Goal: Task Accomplishment & Management: Complete application form

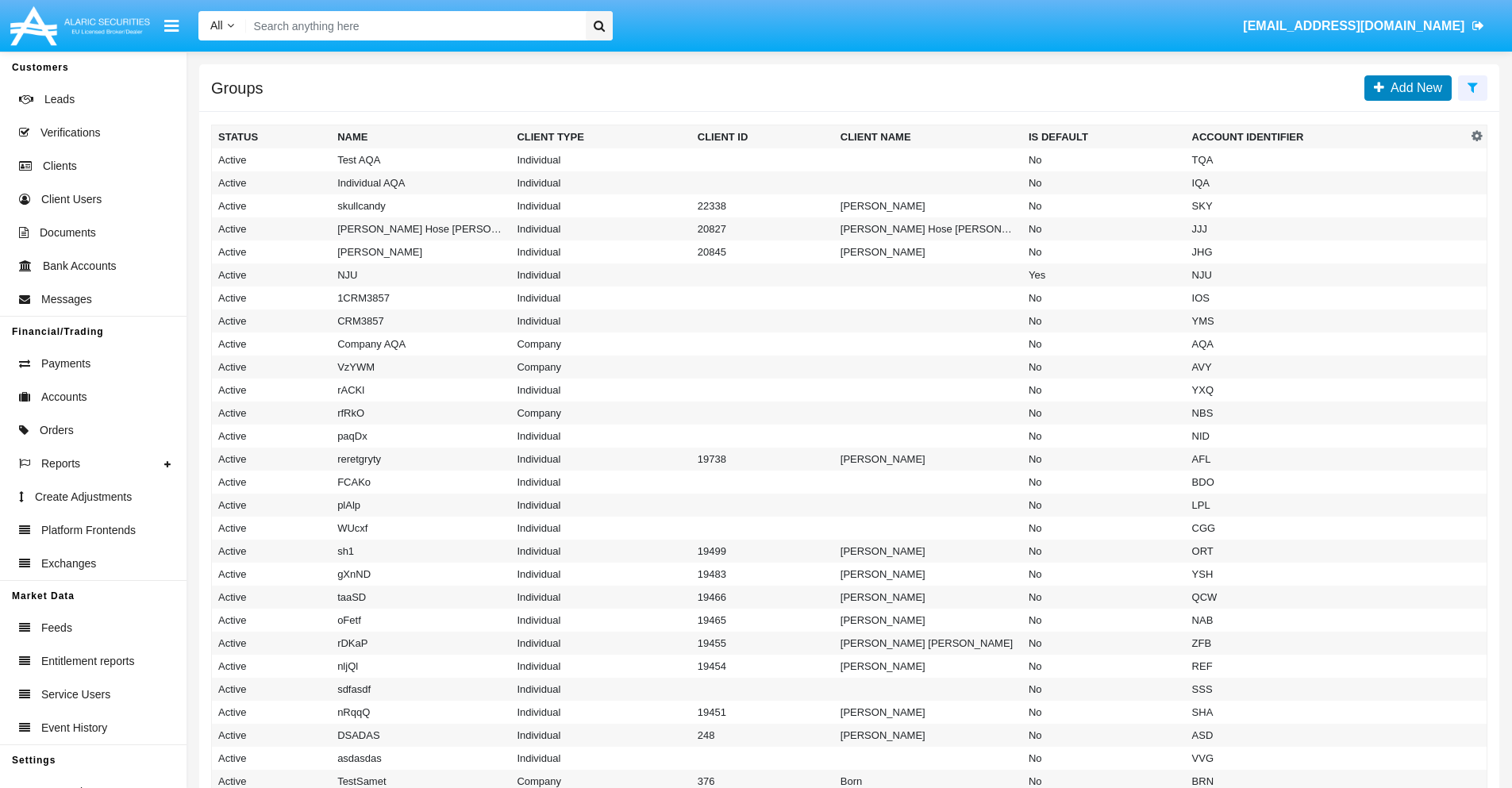
click at [1413, 88] on span "Add New" at bounding box center [1413, 87] width 58 height 13
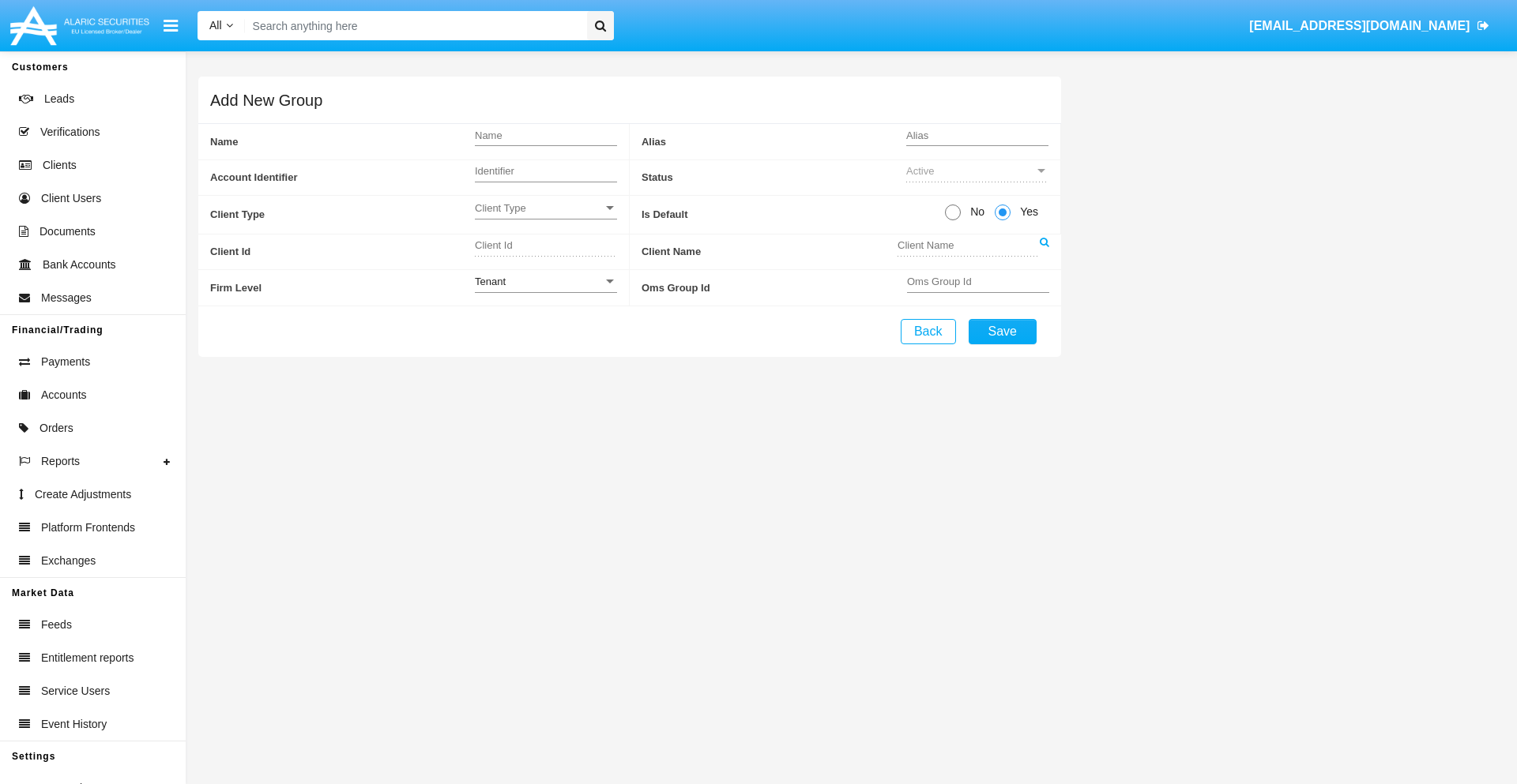
click at [974, 212] on span "No" at bounding box center [975, 212] width 28 height 17
click at [953, 220] on input "No" at bounding box center [952, 220] width 1 height 1
radio input "true"
type input "AYyBk"
type input "X"
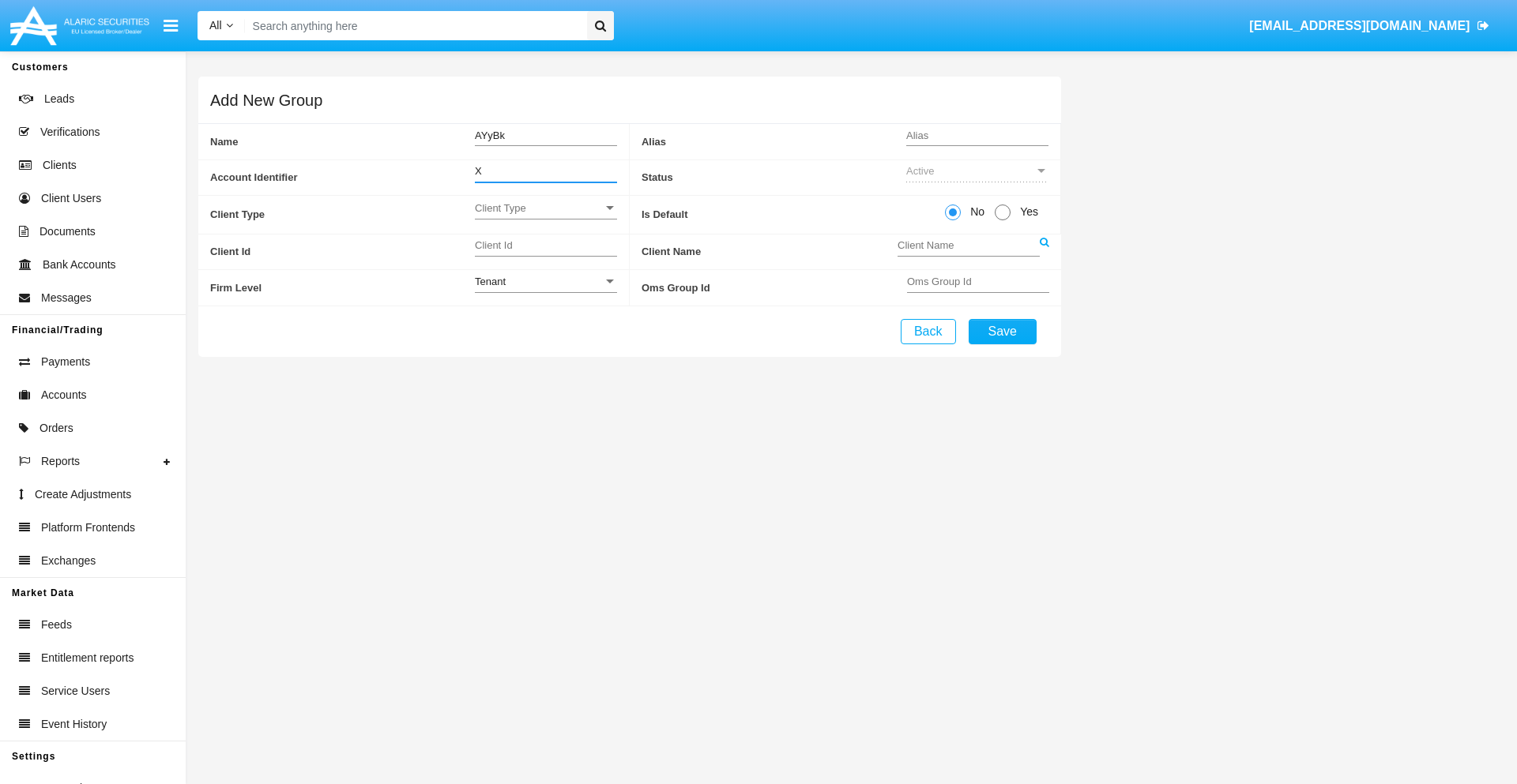
click at [545, 207] on span "Client Type" at bounding box center [538, 207] width 128 height 13
click at [545, 216] on span "Individual" at bounding box center [533, 216] width 117 height 30
click at [545, 281] on div "Tenant" at bounding box center [538, 281] width 128 height 13
click at [545, 290] on span "Tenant" at bounding box center [545, 290] width 142 height 30
type input "QvGaL"
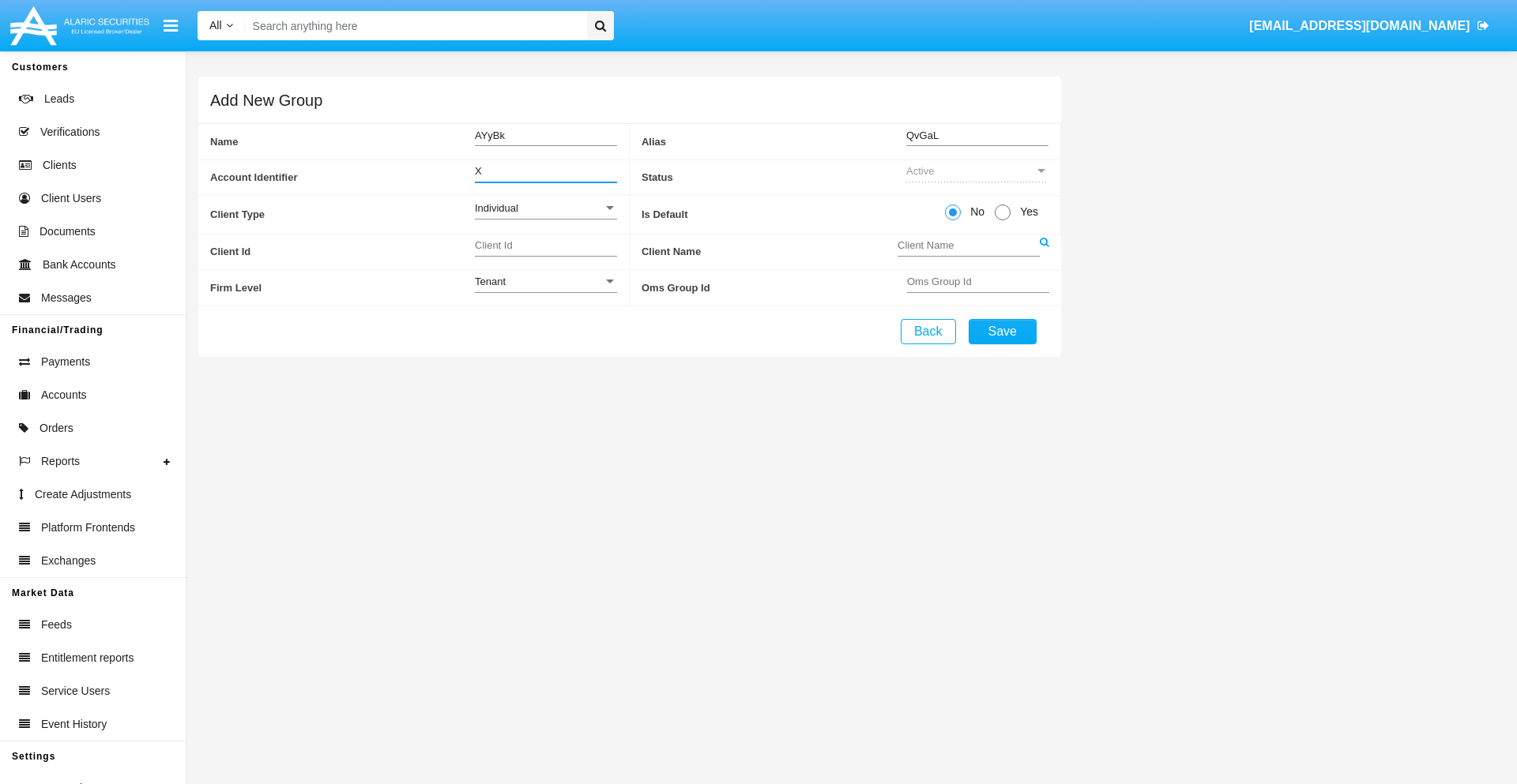
type input "X"
click at [1002, 331] on button "Save" at bounding box center [1003, 331] width 68 height 25
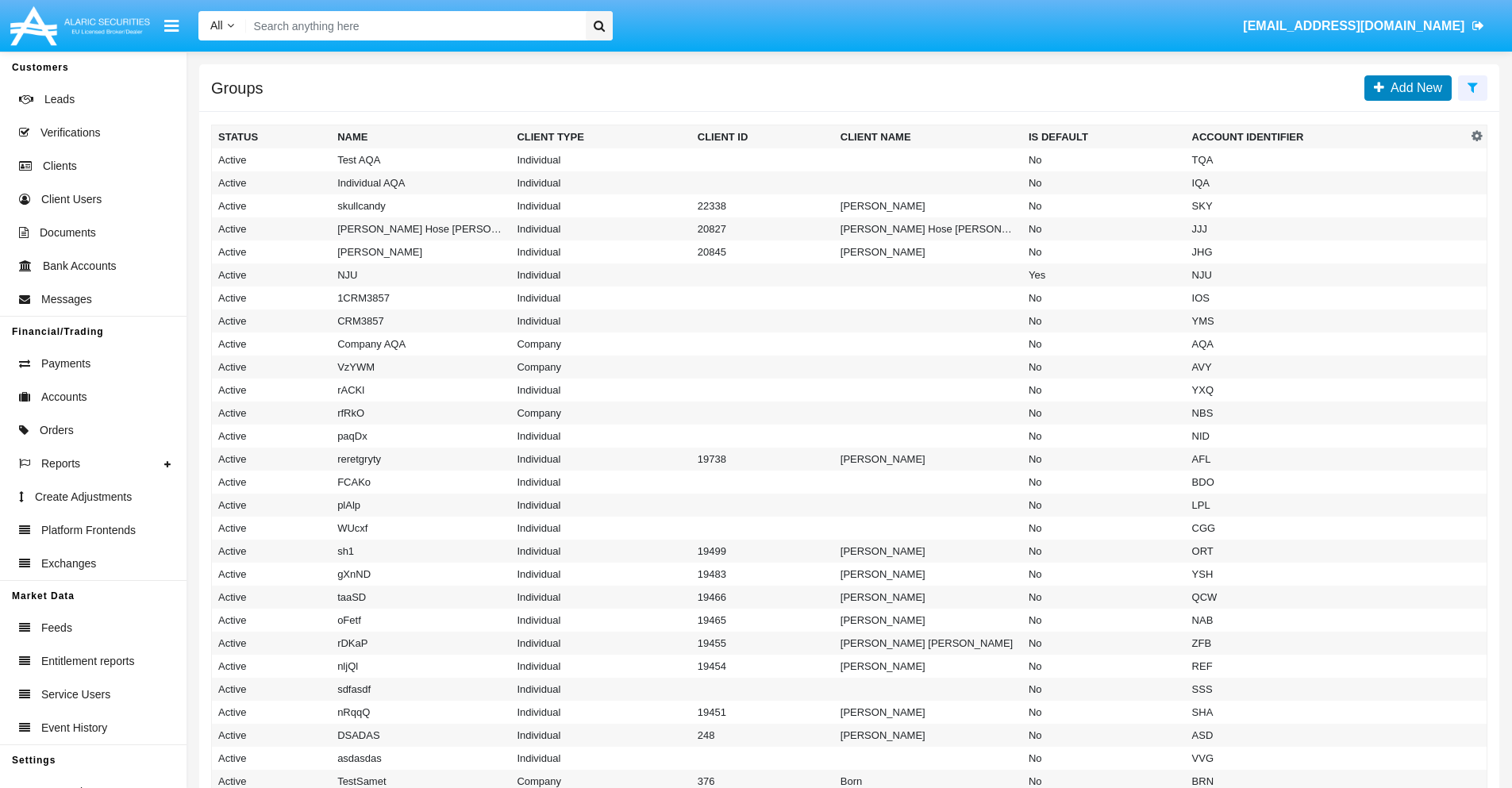
click at [1413, 88] on span "Add New" at bounding box center [1413, 87] width 58 height 13
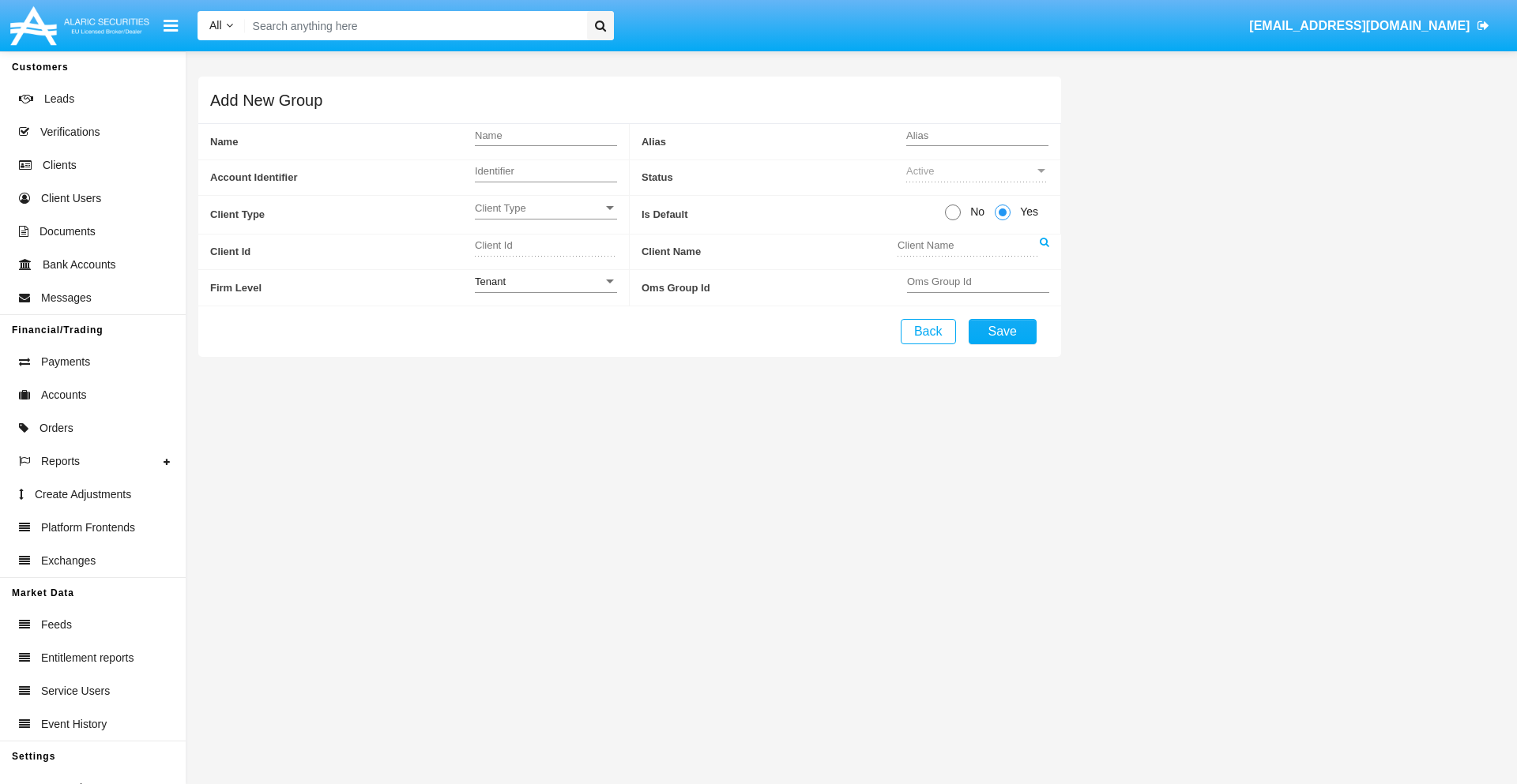
click at [974, 212] on span "No" at bounding box center [975, 212] width 28 height 17
click at [953, 220] on input "No" at bounding box center [952, 220] width 1 height 1
radio input "true"
click at [545, 207] on span "Client Type" at bounding box center [538, 207] width 128 height 13
click at [545, 247] on span "Company" at bounding box center [545, 247] width 142 height 30
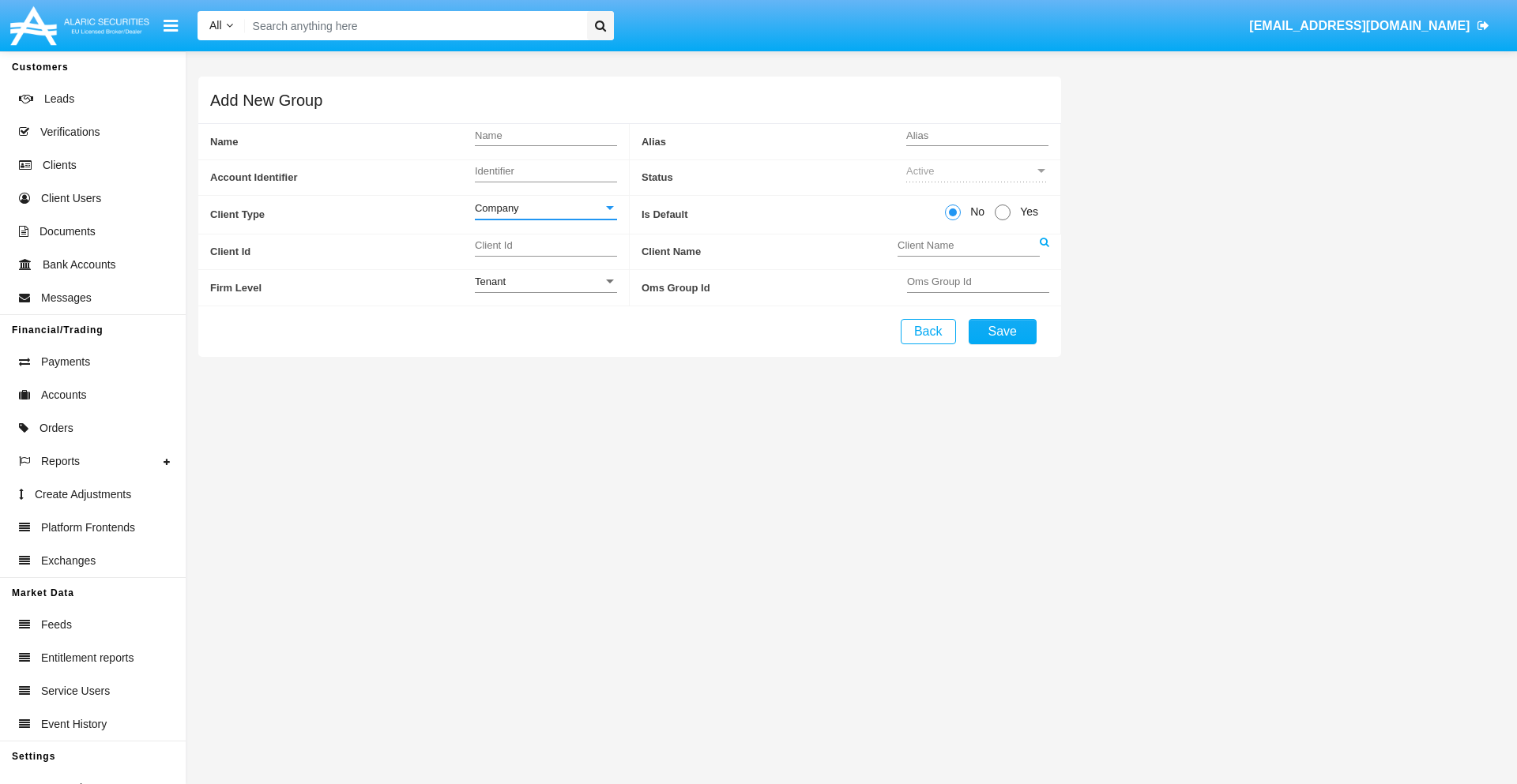
click at [1044, 251] on link at bounding box center [1044, 252] width 10 height 36
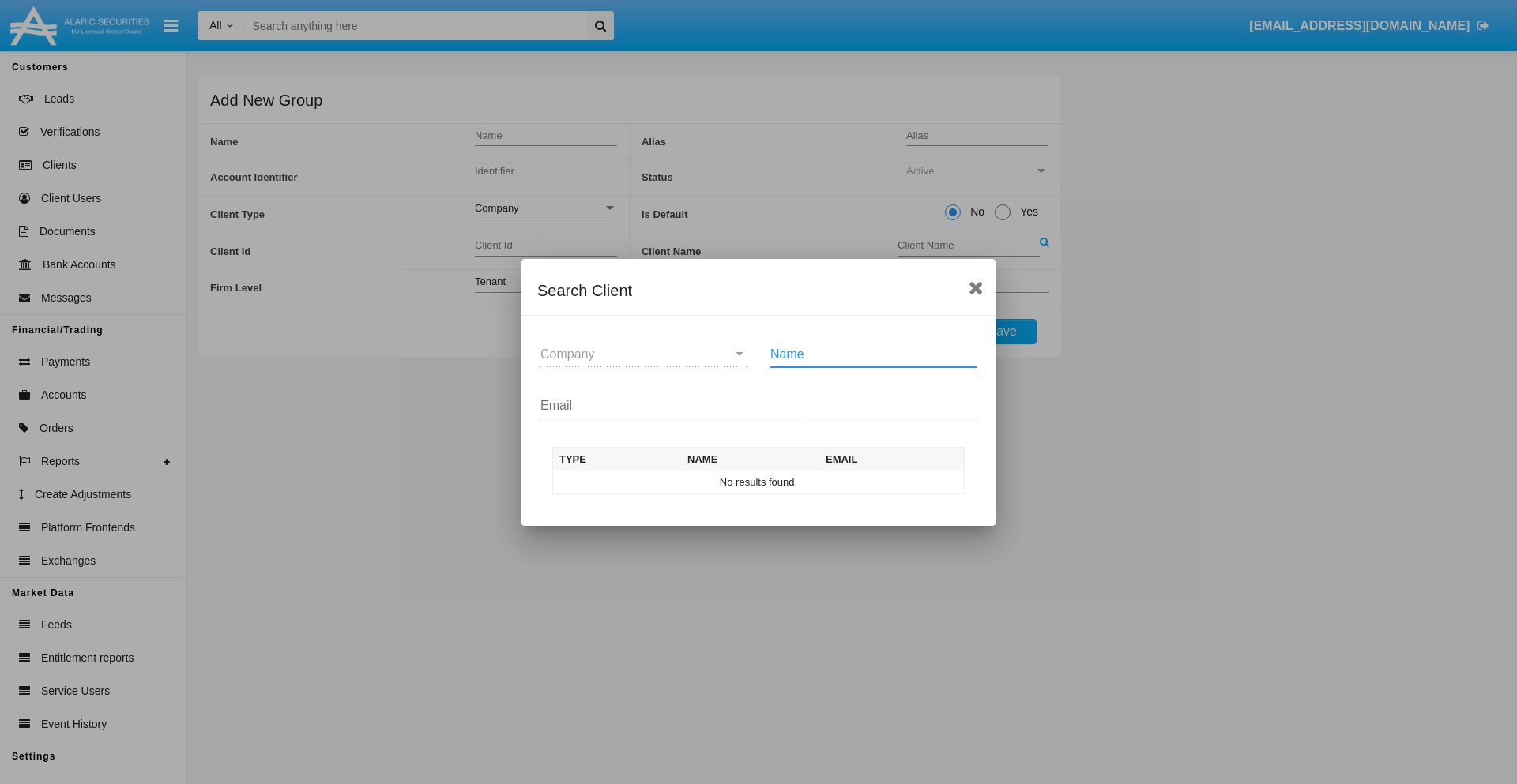
click at [873, 354] on input "Name" at bounding box center [873, 355] width 207 height 14
type input "FlashTurtles"
click at [773, 482] on td "FlashTurtles" at bounding box center [773, 482] width 166 height 24
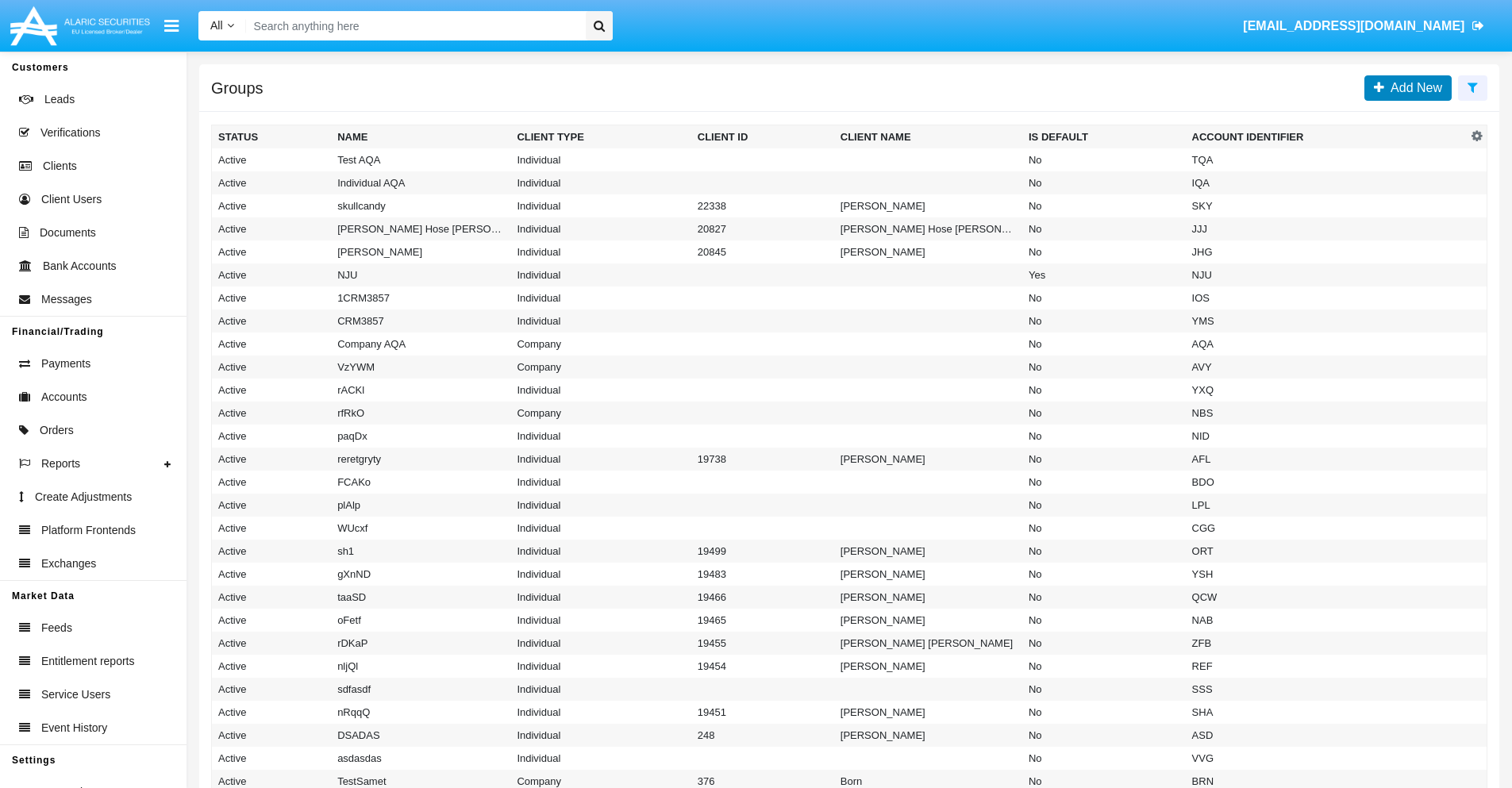
click at [1413, 88] on span "Add New" at bounding box center [1413, 87] width 58 height 13
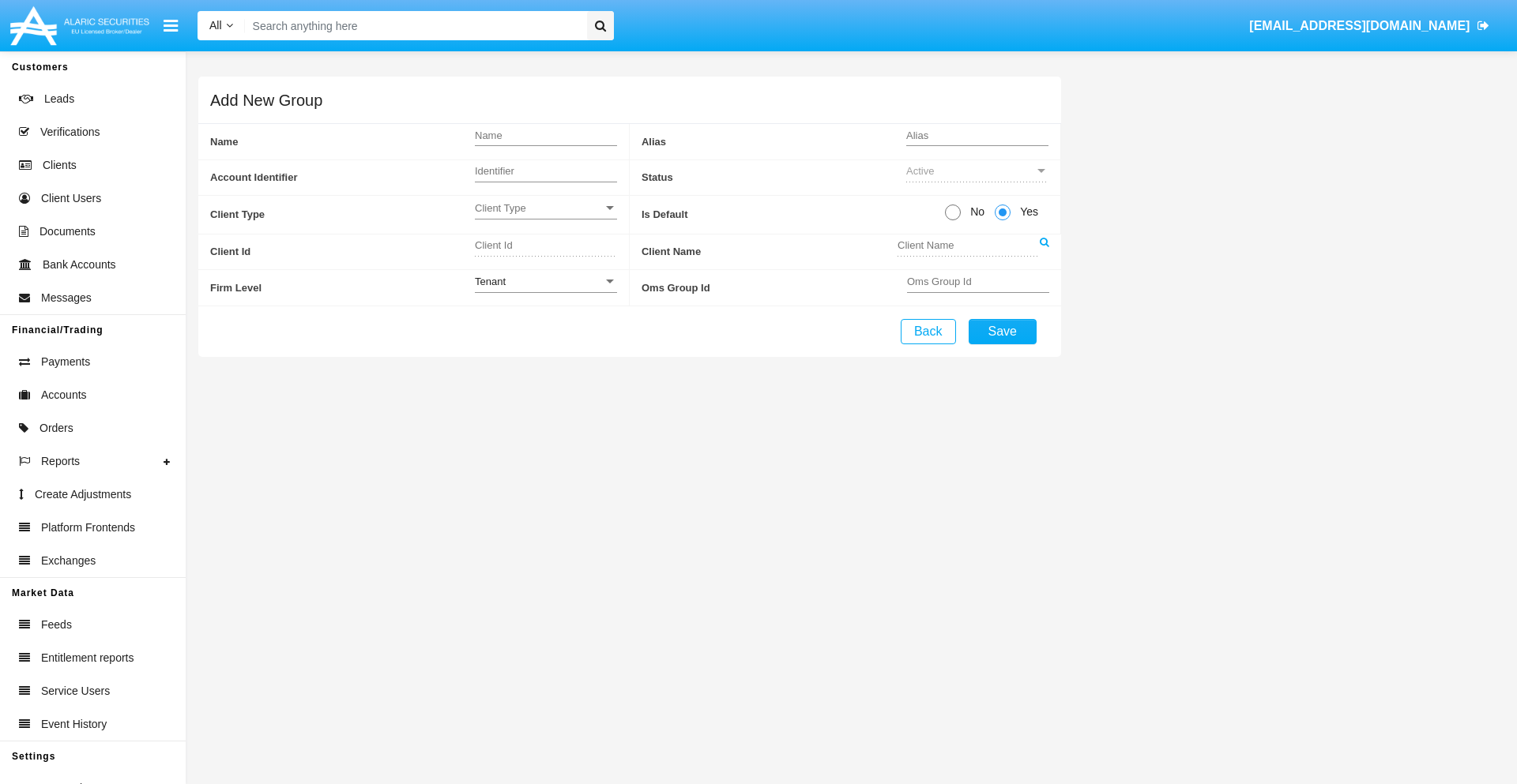
click at [974, 212] on span "No" at bounding box center [975, 212] width 28 height 17
click at [953, 220] on input "No" at bounding box center [952, 220] width 1 height 1
radio input "true"
click at [545, 207] on span "Client Type" at bounding box center [538, 207] width 128 height 13
click at [545, 216] on span "Individual" at bounding box center [533, 216] width 117 height 30
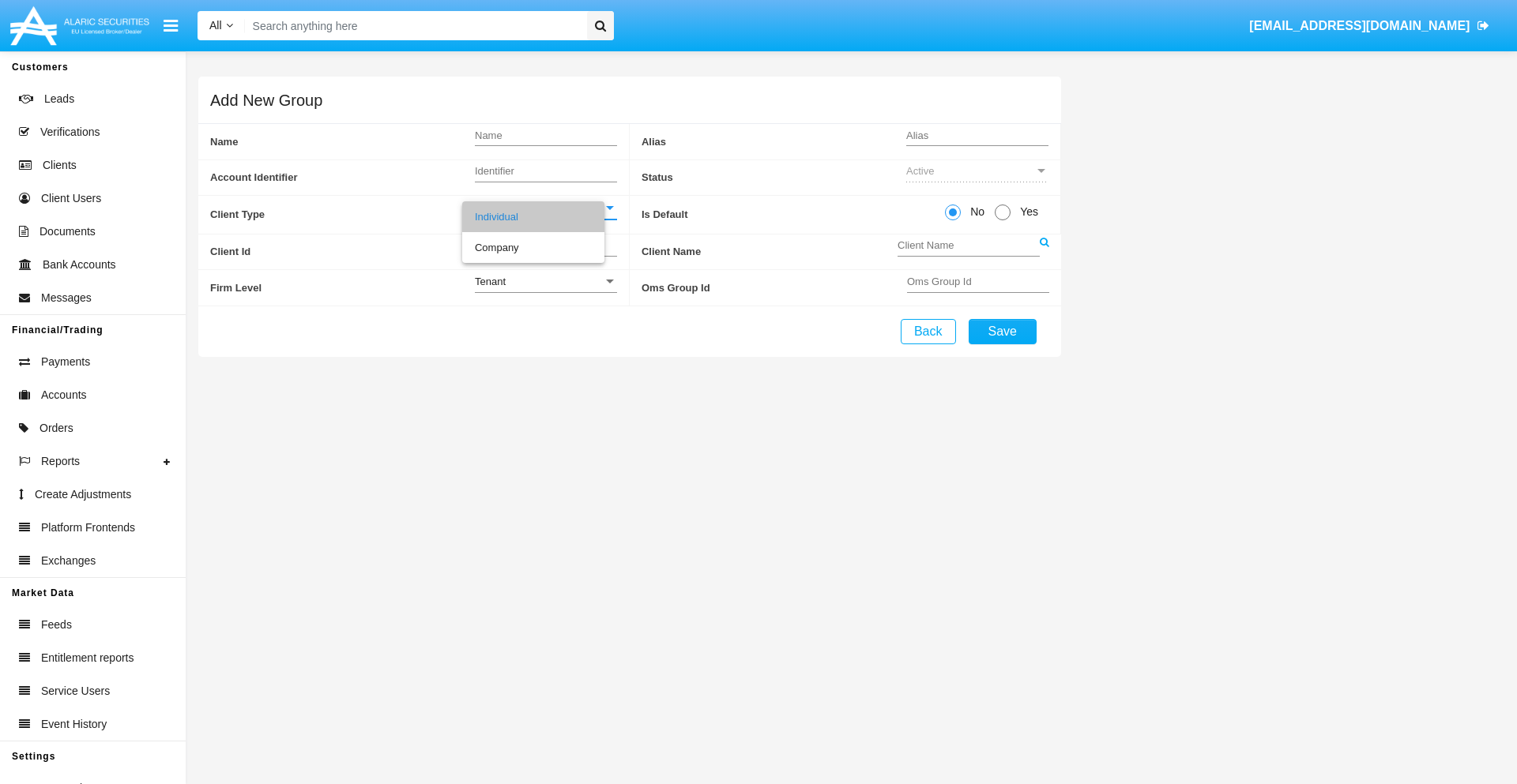
click at [1044, 251] on link at bounding box center [1044, 252] width 10 height 36
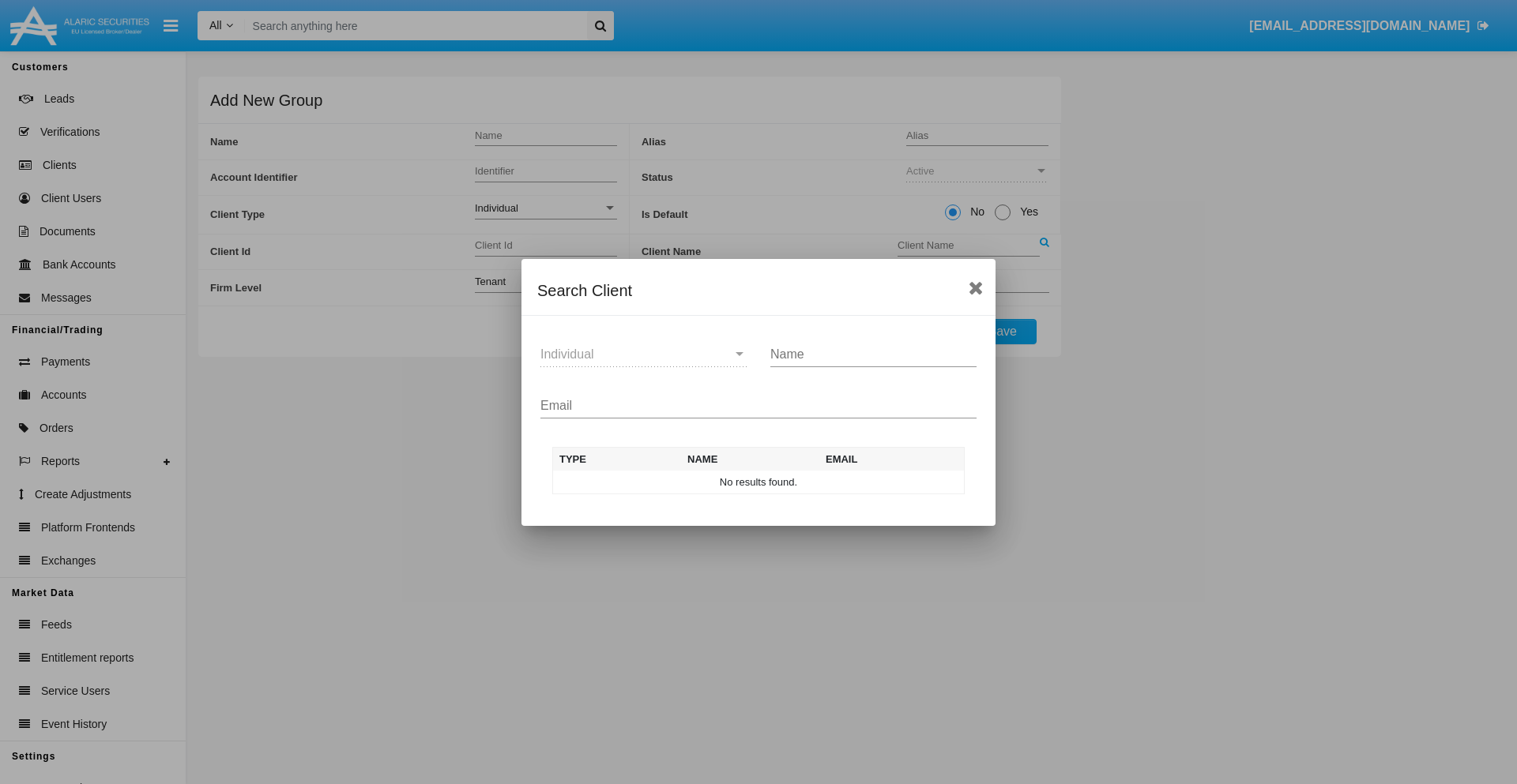
click at [758, 405] on input "Email" at bounding box center [758, 406] width 437 height 14
type input "test-user-snake@aqa.com"
click at [888, 482] on td "test-user-snake@aqa.com" at bounding box center [889, 482] width 152 height 24
